Goal: Task Accomplishment & Management: Manage account settings

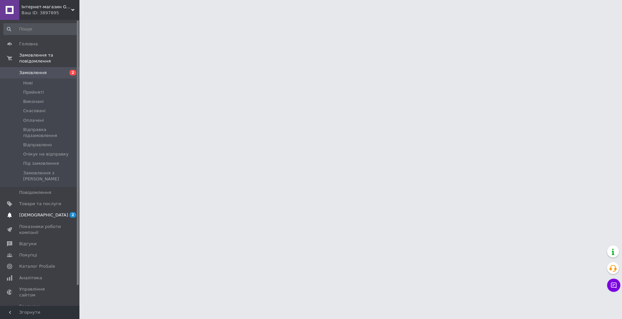
click at [72, 212] on span "2" at bounding box center [72, 215] width 7 height 6
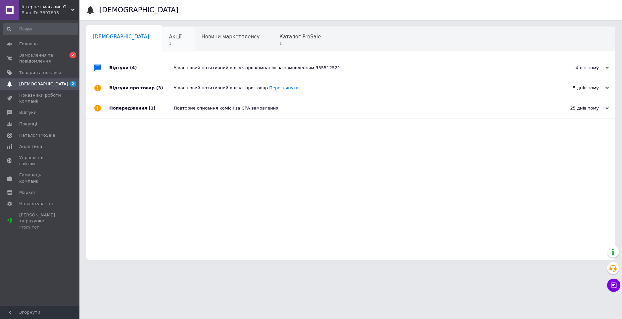
click at [169, 38] on span "Акції" at bounding box center [175, 37] width 13 height 6
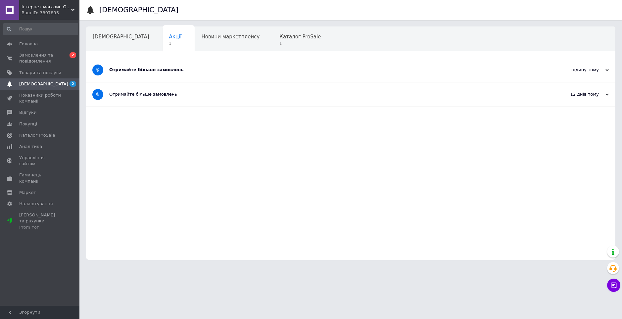
click at [177, 73] on div "Отримайте більше замовлень" at bounding box center [325, 70] width 433 height 24
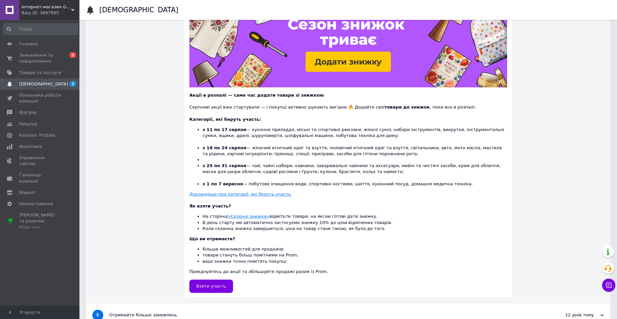
scroll to position [99, 0]
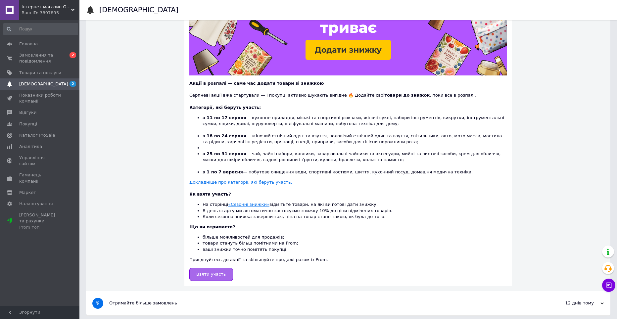
click at [207, 274] on span "Взяти участь" at bounding box center [211, 274] width 30 height 5
click at [42, 57] on span "Замовлення та повідомлення" at bounding box center [40, 58] width 42 height 12
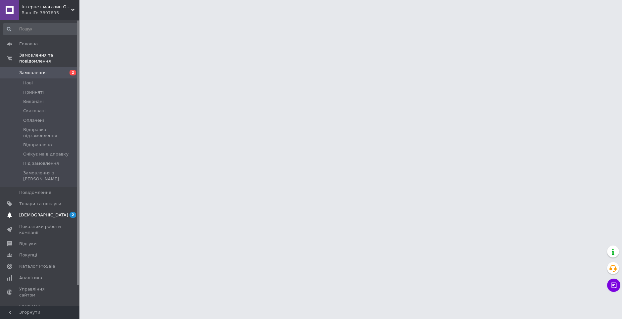
click at [53, 212] on span "[DEMOGRAPHIC_DATA]" at bounding box center [40, 215] width 42 height 6
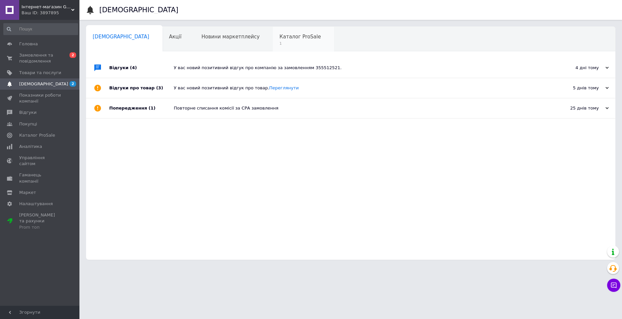
click at [273, 41] on div "Каталог ProSale 1" at bounding box center [303, 39] width 61 height 25
